Goal: Information Seeking & Learning: Check status

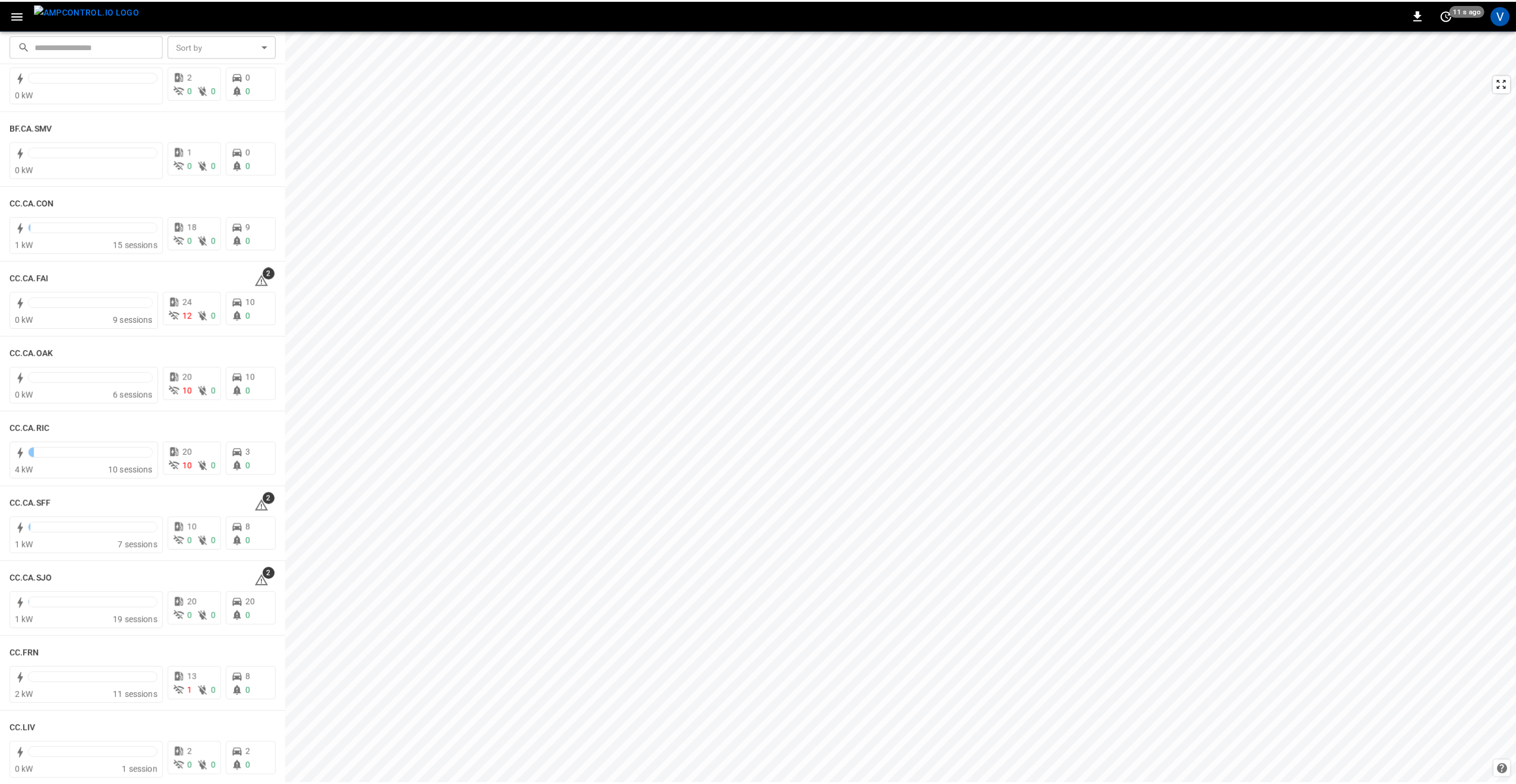
scroll to position [179, 0]
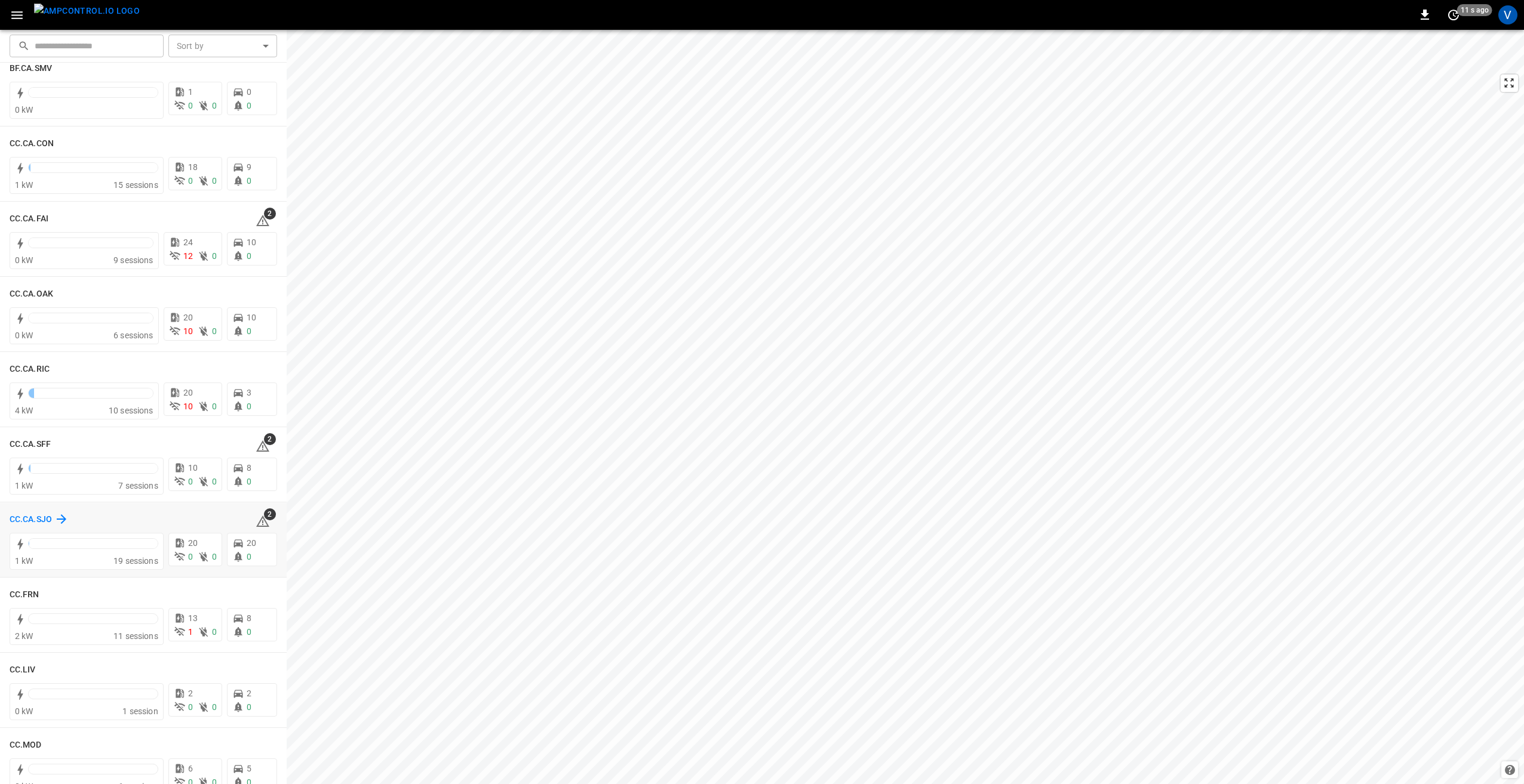
click at [40, 519] on h6 "CC.CA.SJO" at bounding box center [31, 520] width 42 height 13
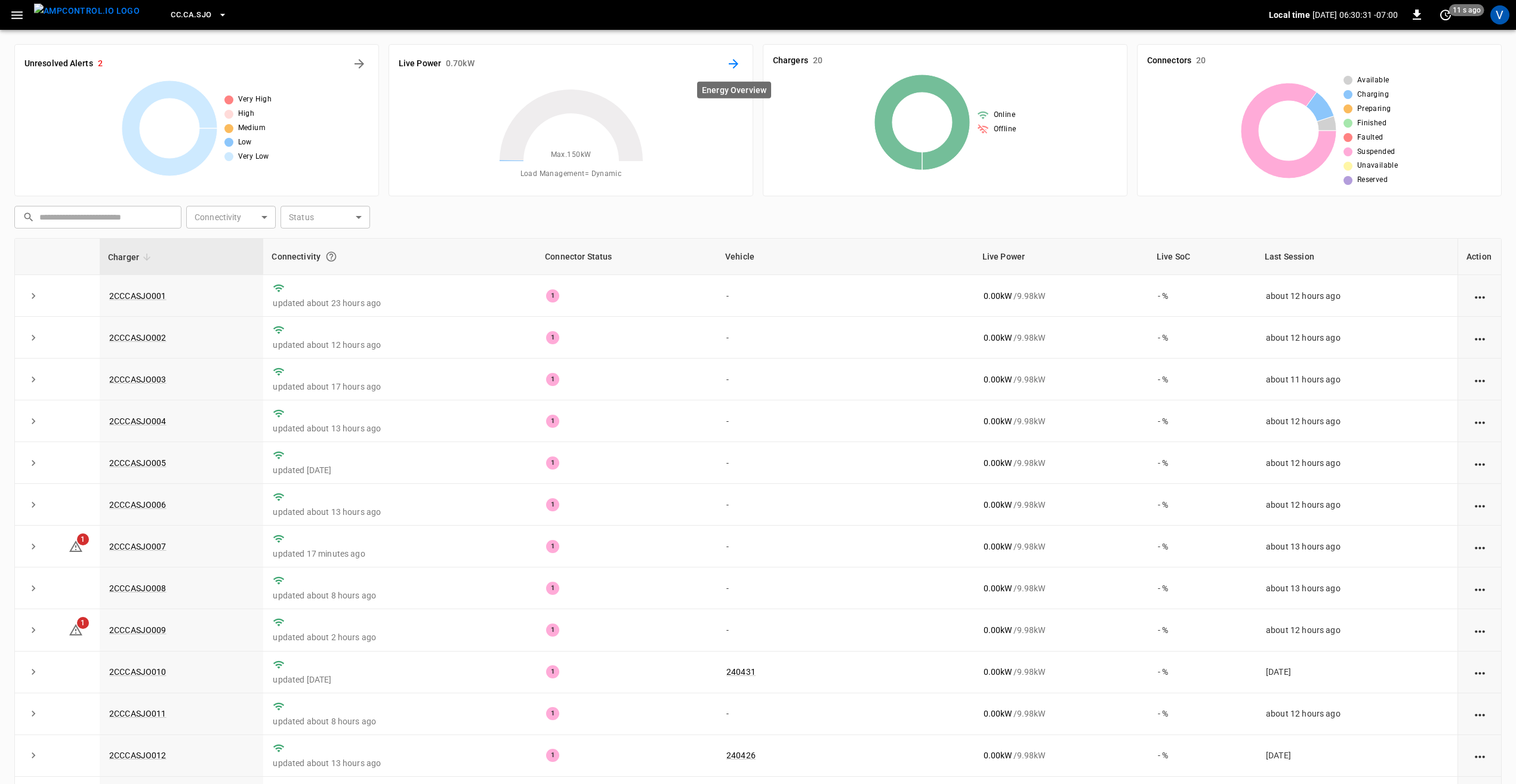
click at [739, 63] on icon "Energy Overview" at bounding box center [733, 63] width 14 height 14
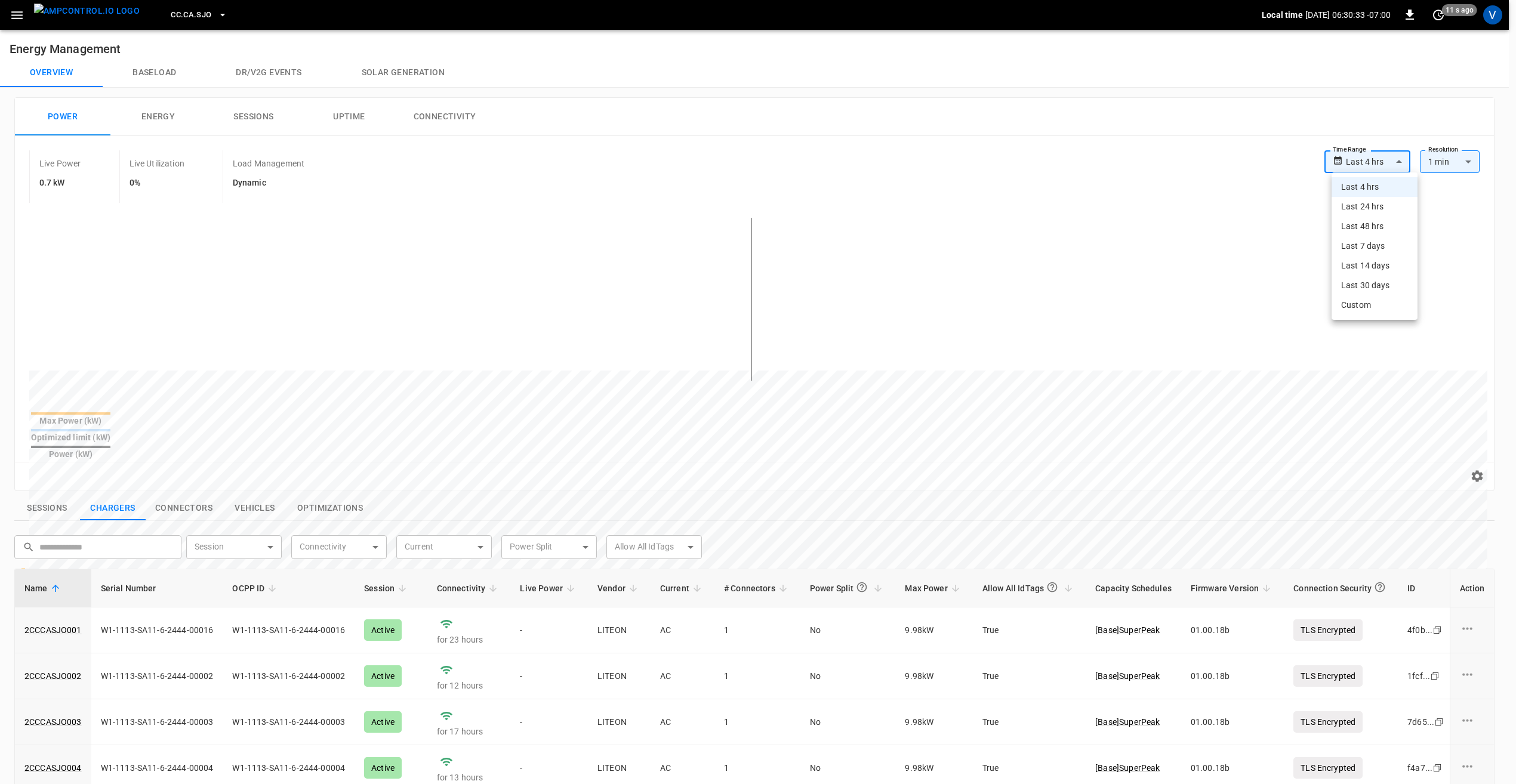
click at [1392, 162] on body "**********" at bounding box center [758, 580] width 1516 height 1160
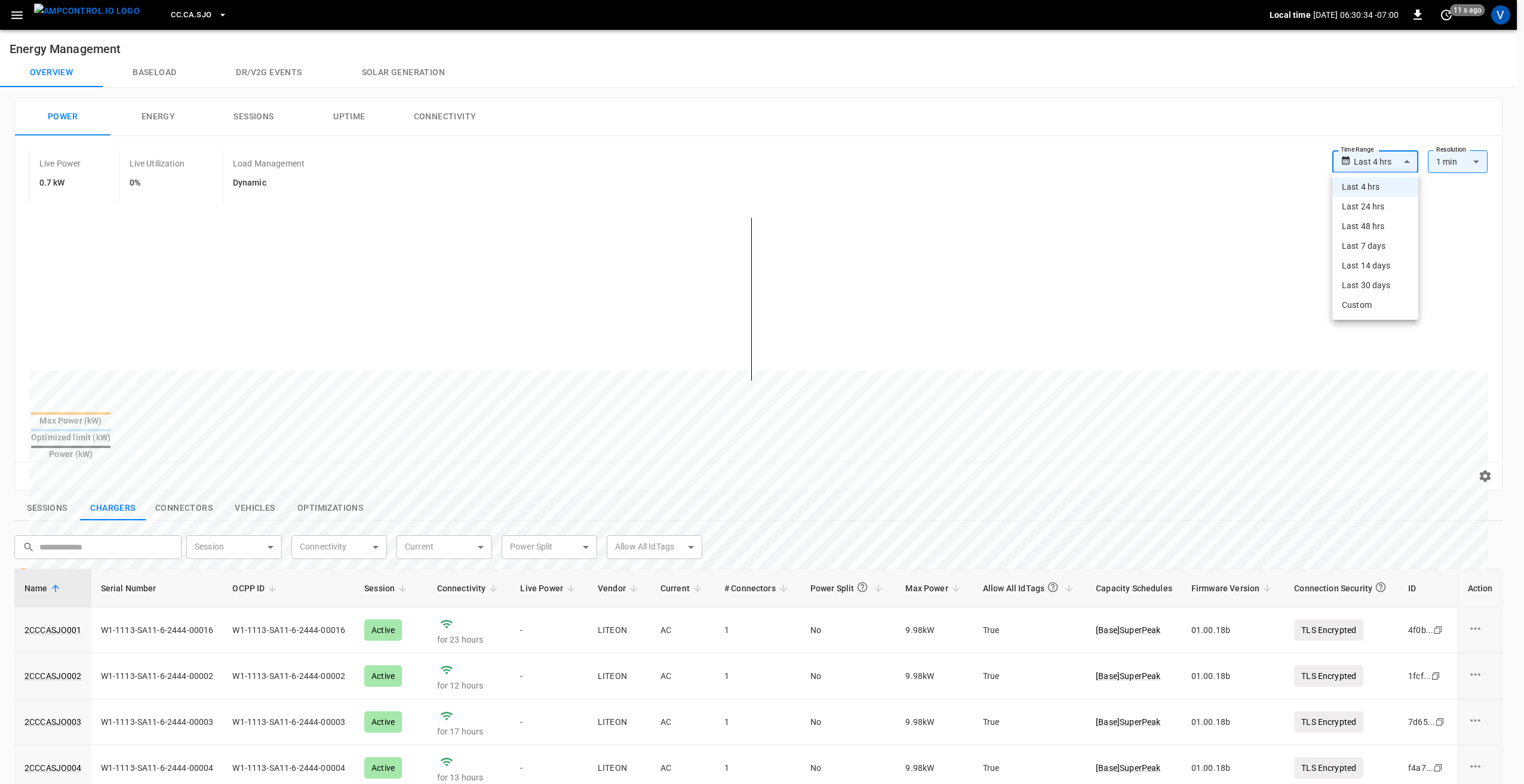
click at [1388, 208] on li "Last 24 hrs" at bounding box center [1375, 206] width 86 height 19
type input "**********"
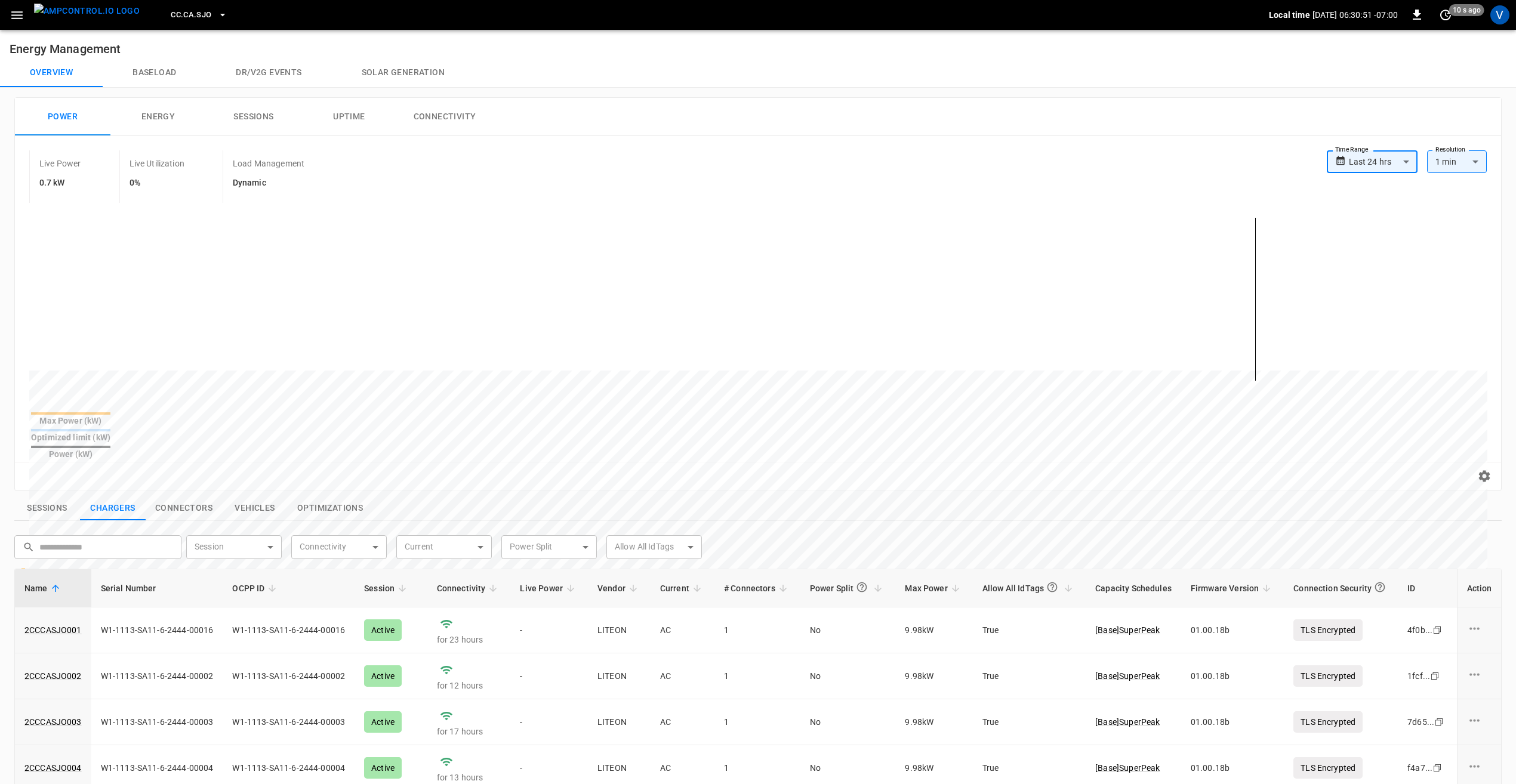
click at [224, 112] on button "Sessions" at bounding box center [253, 116] width 95 height 38
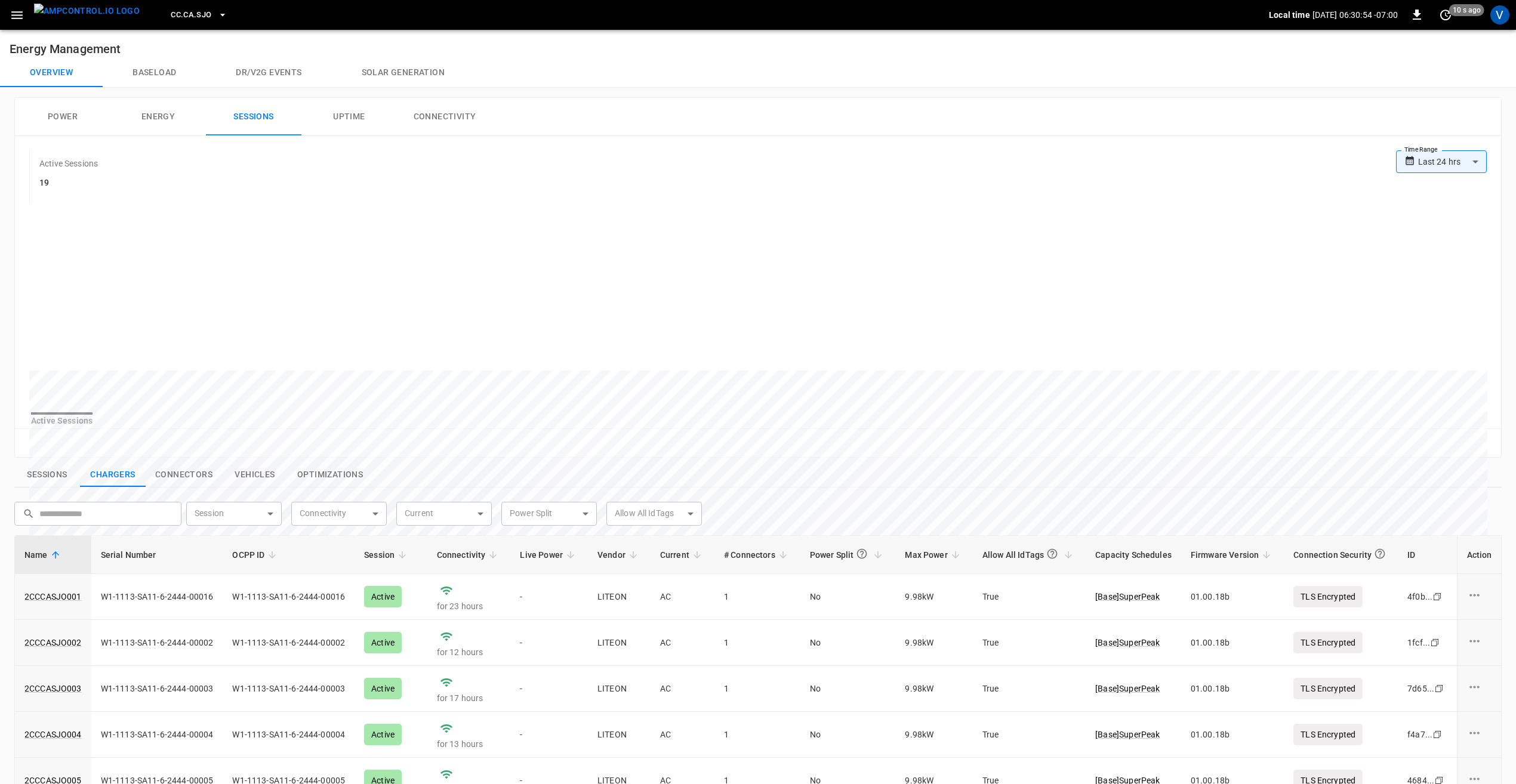
click at [83, 117] on button "Power" at bounding box center [63, 116] width 95 height 38
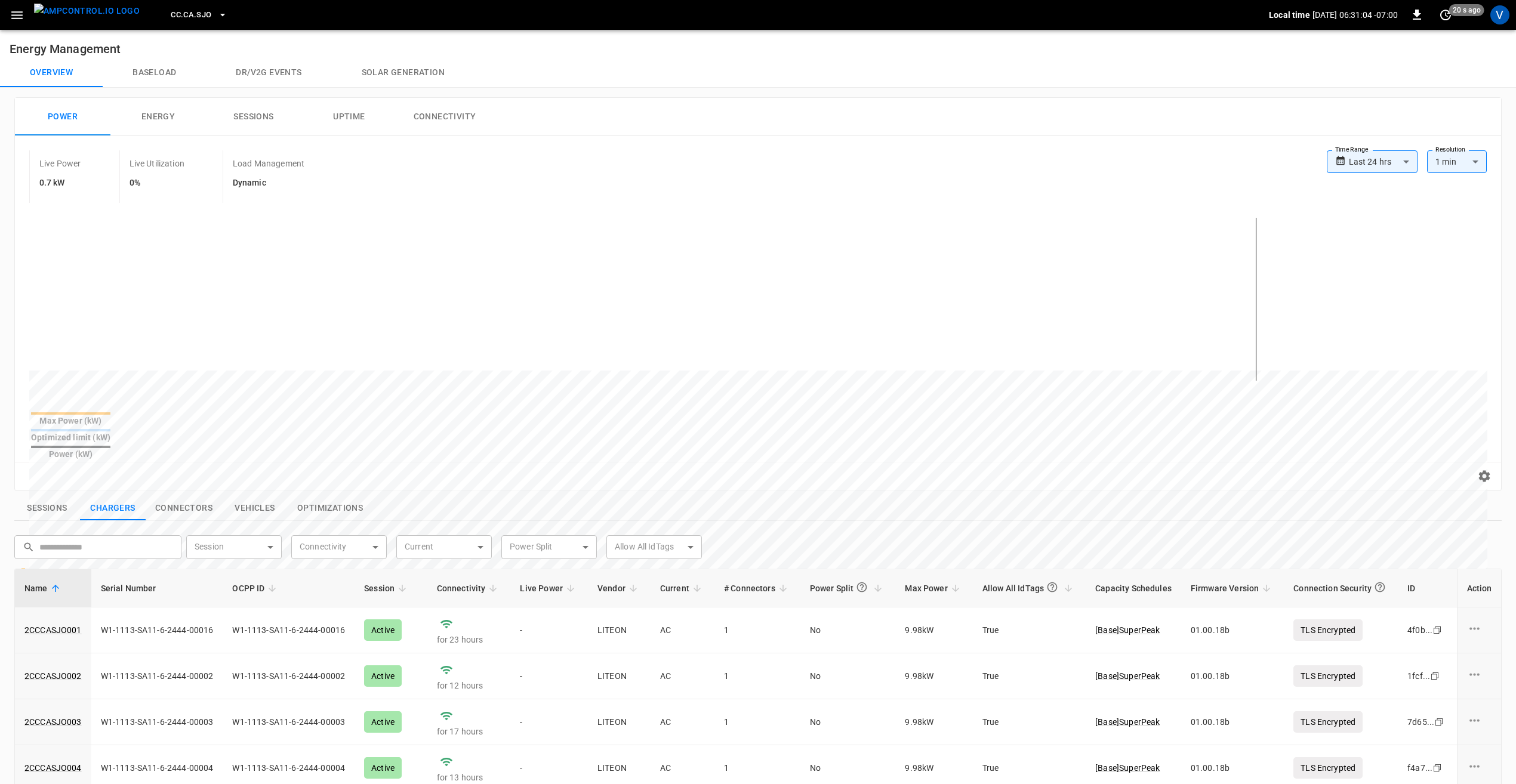
click at [171, 16] on span "CC.CA.SJO" at bounding box center [191, 15] width 40 height 13
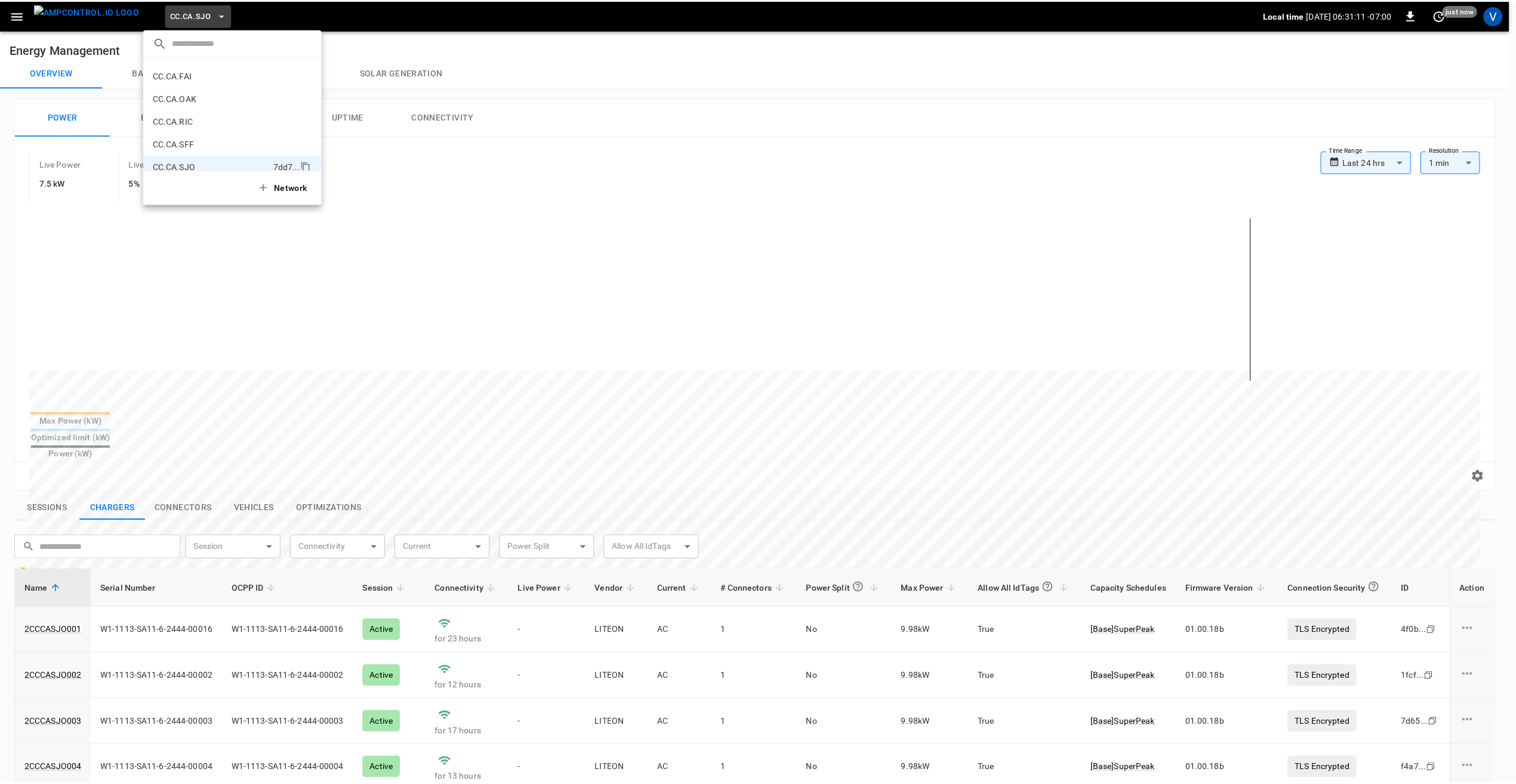
scroll to position [147, 0]
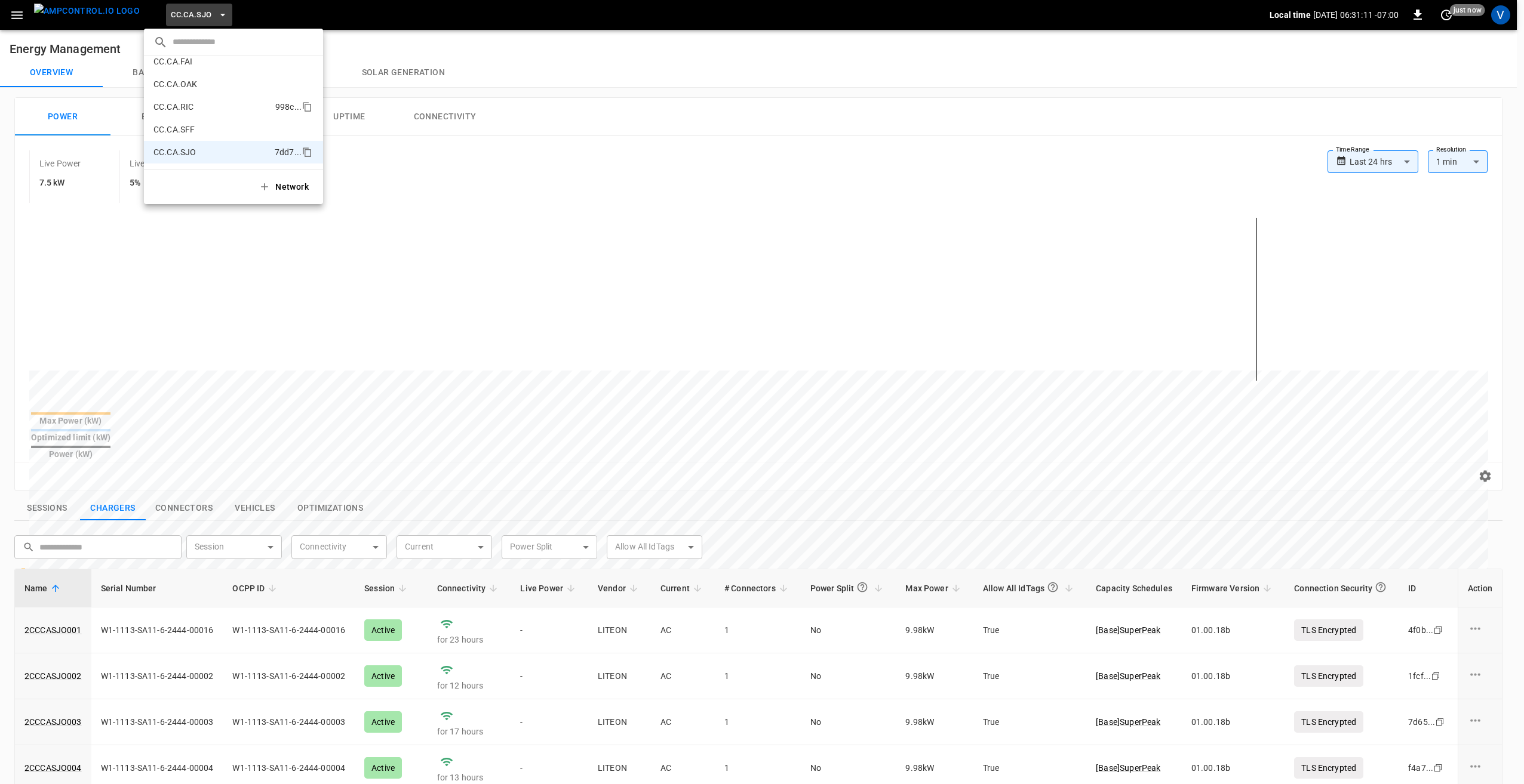
click at [198, 103] on p "CC.CA.RIC" at bounding box center [212, 107] width 117 height 12
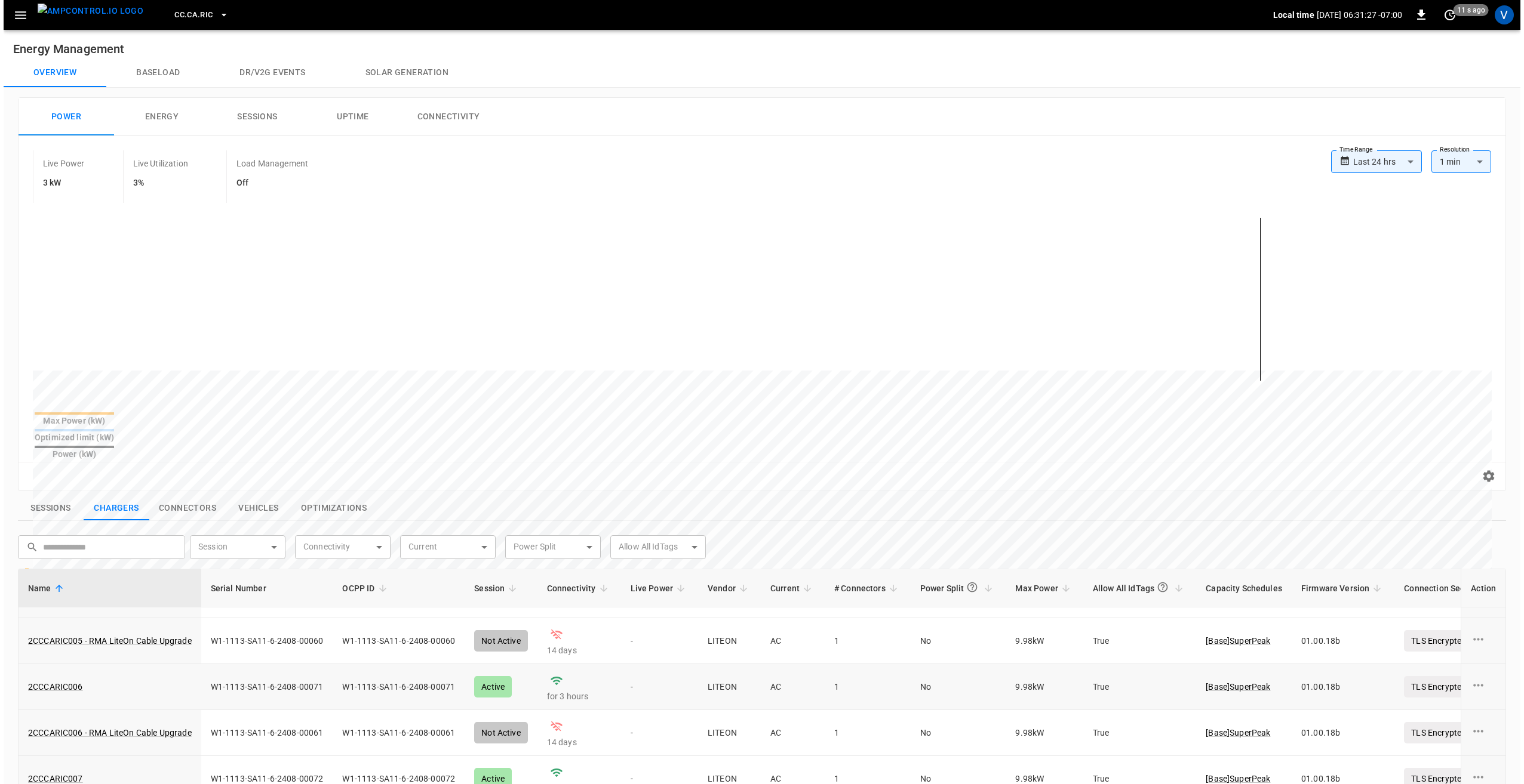
scroll to position [412, 0]
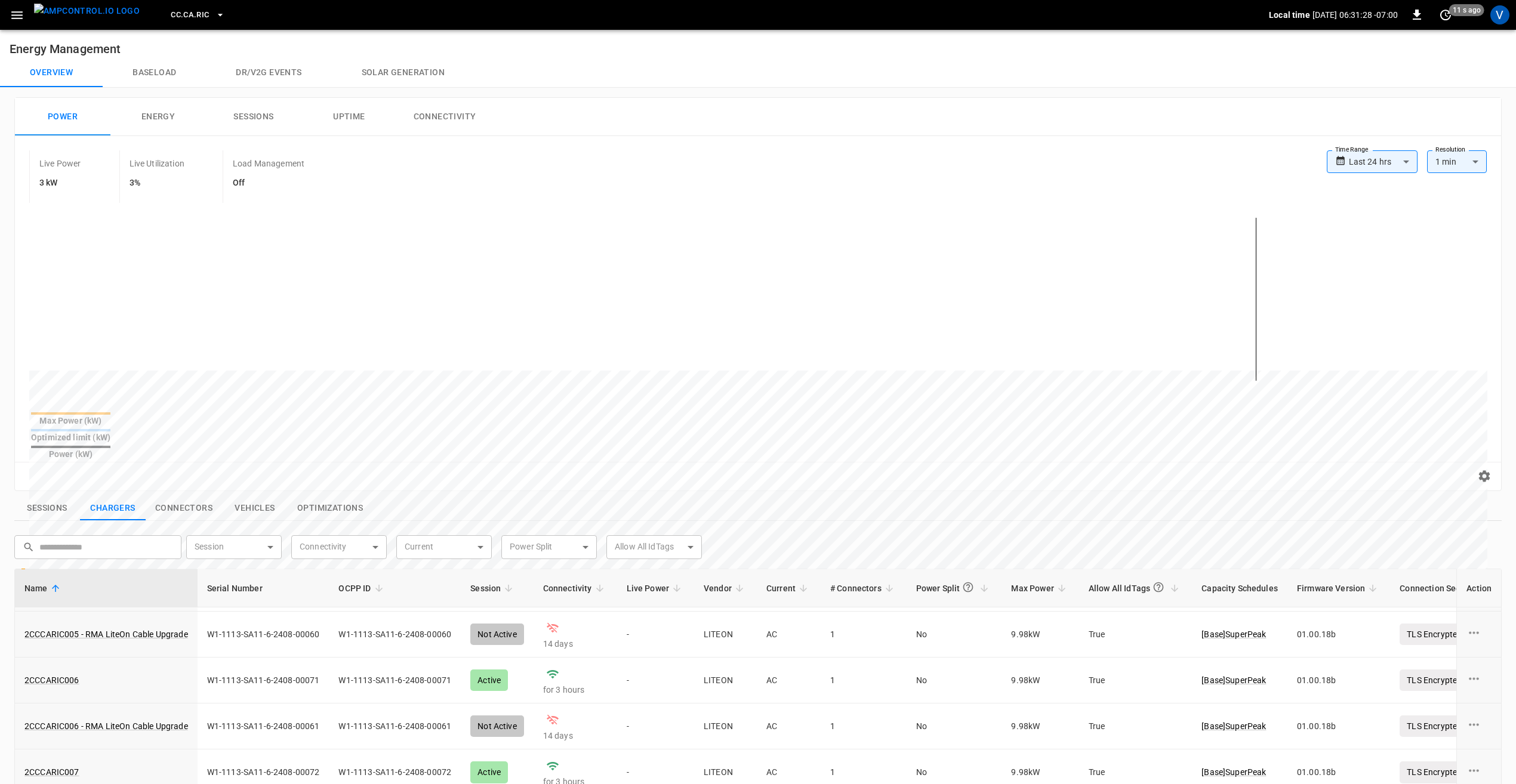
click at [23, 14] on icon "button" at bounding box center [17, 15] width 15 height 15
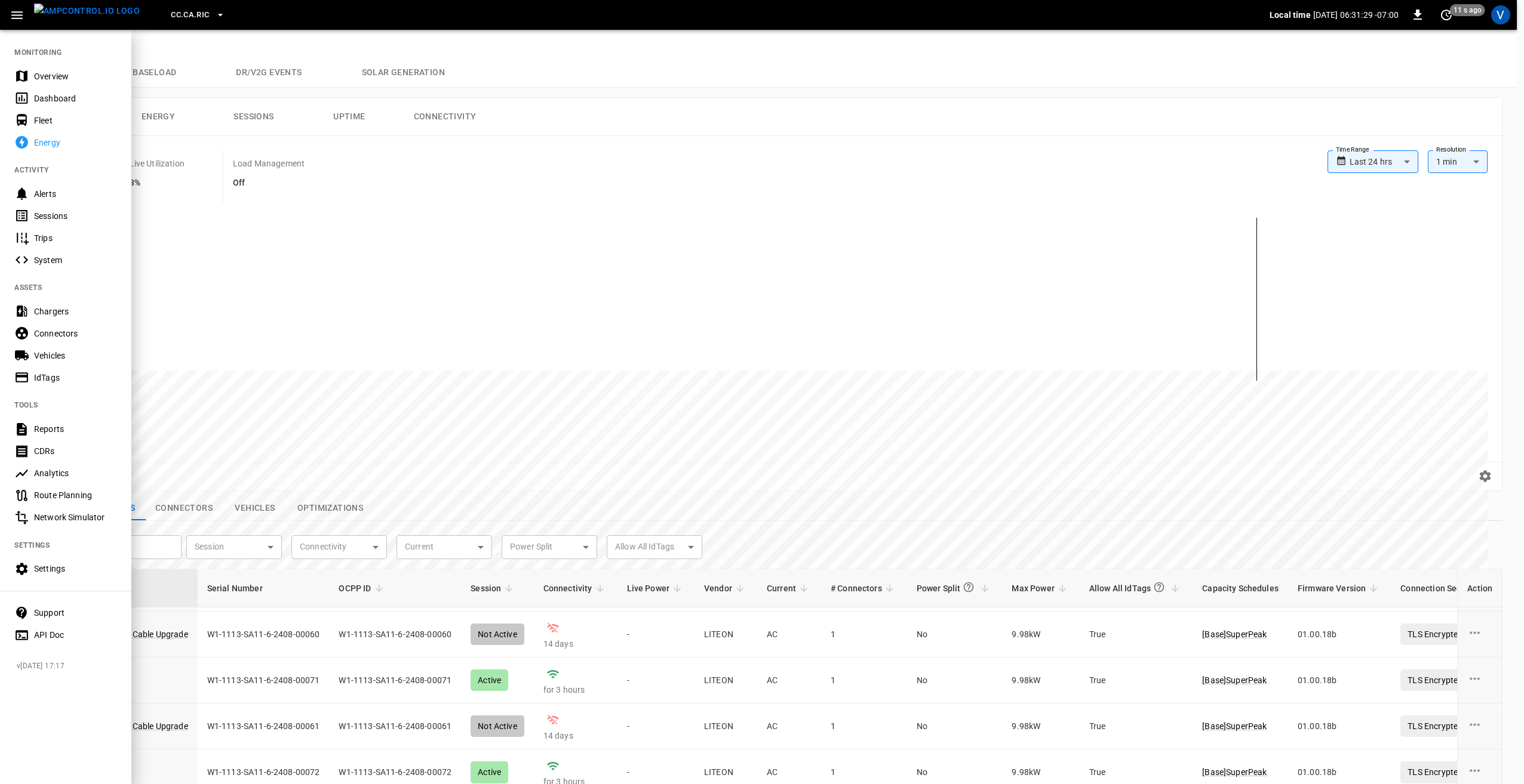
drag, startPoint x: 57, startPoint y: 81, endPoint x: 95, endPoint y: 161, distance: 88.6
click at [57, 81] on div "Overview" at bounding box center [75, 77] width 83 height 12
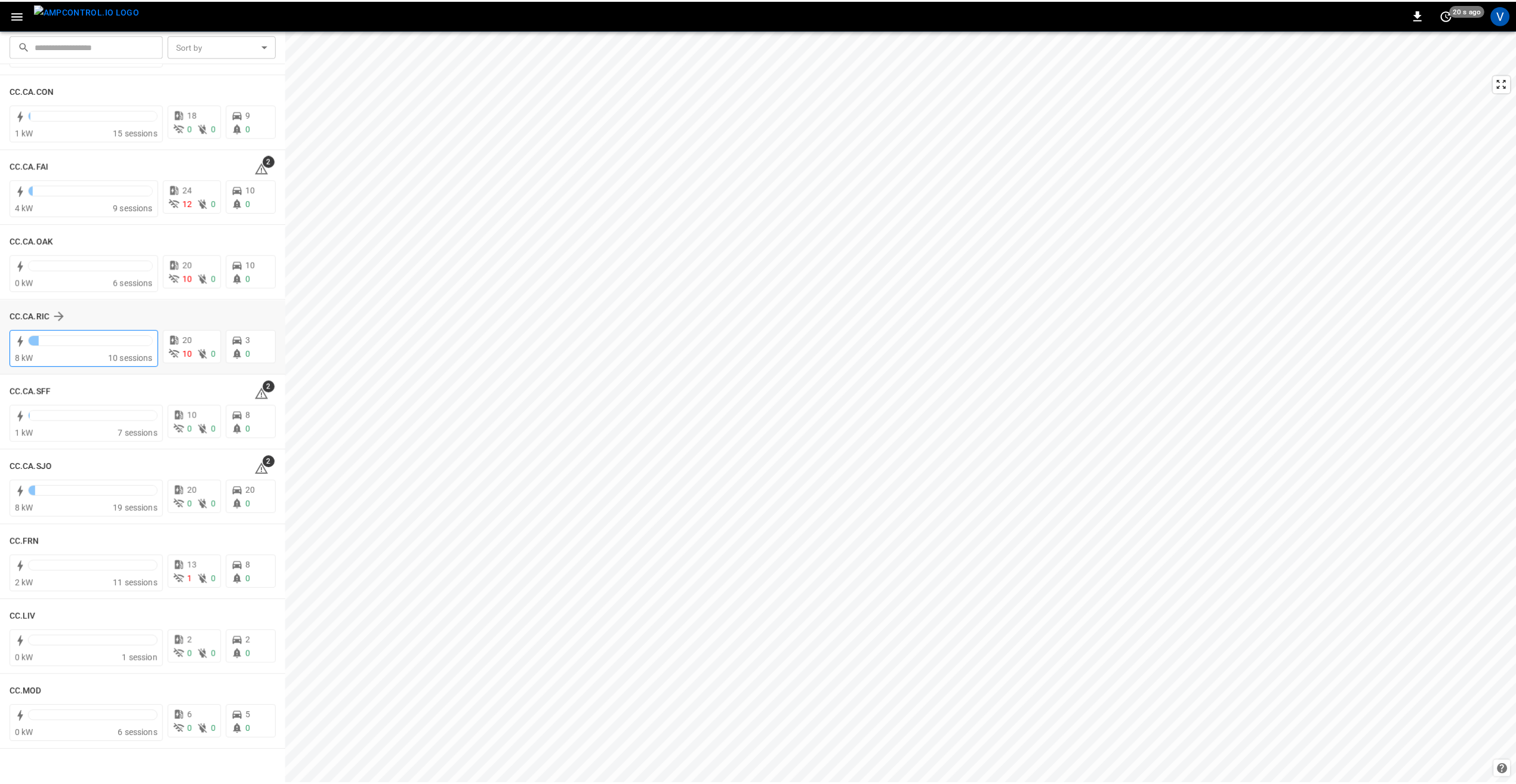
scroll to position [119, 0]
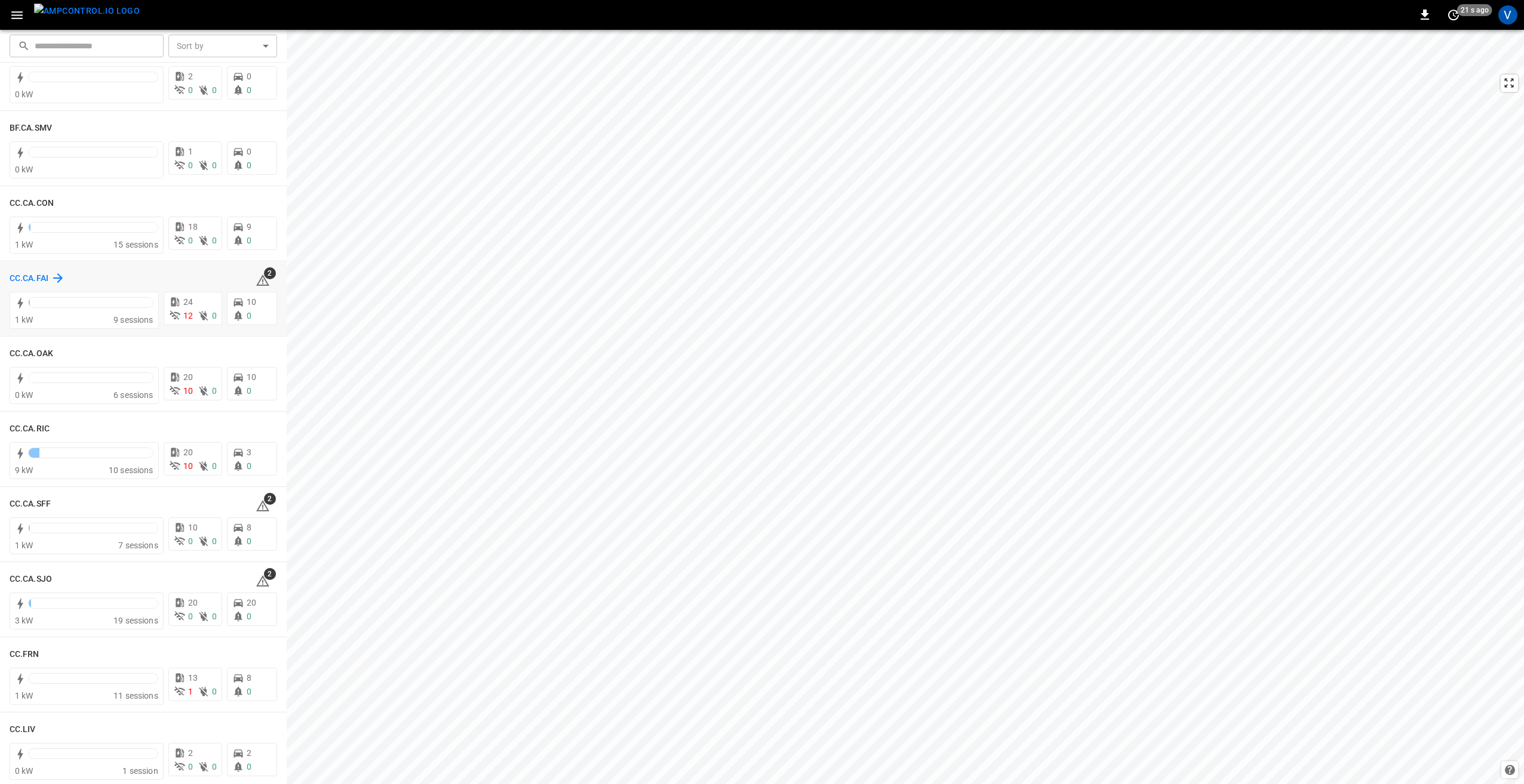
click at [13, 277] on h6 "CC.CA.FAI" at bounding box center [29, 279] width 39 height 13
